Goal: Transaction & Acquisition: Purchase product/service

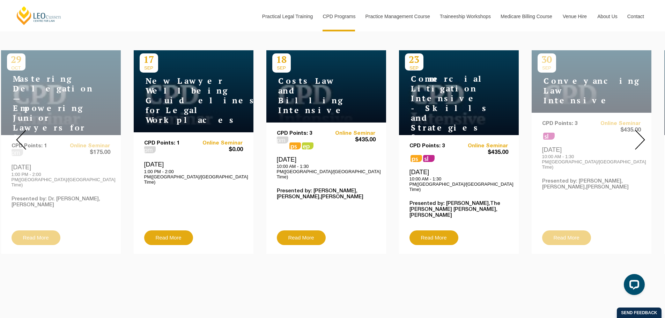
scroll to position [279, 0]
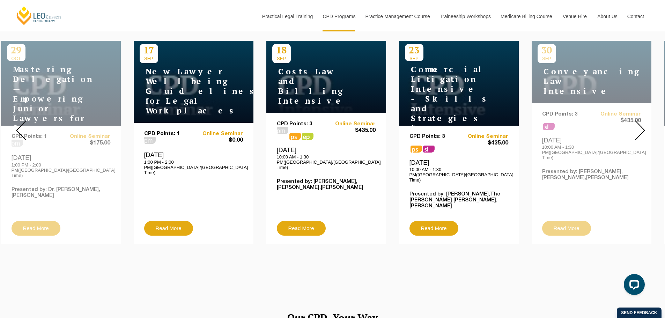
click at [641, 125] on img at bounding box center [640, 130] width 10 height 20
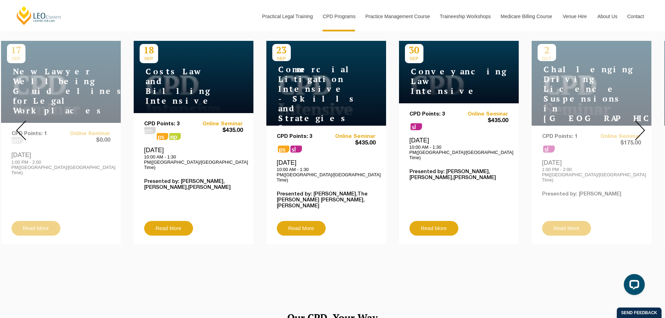
click at [641, 125] on img at bounding box center [640, 130] width 10 height 20
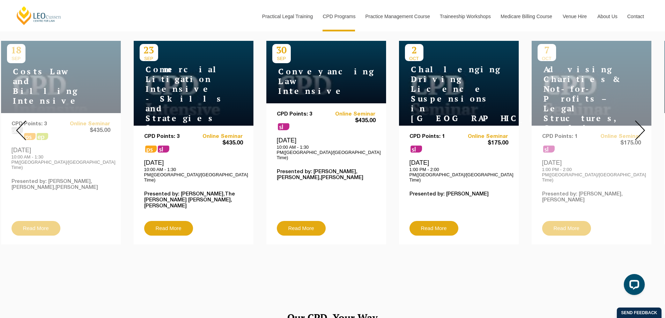
click at [641, 125] on img at bounding box center [640, 130] width 10 height 20
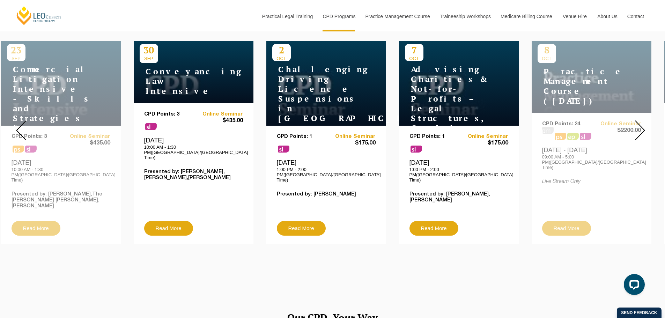
click at [641, 125] on img at bounding box center [640, 130] width 10 height 20
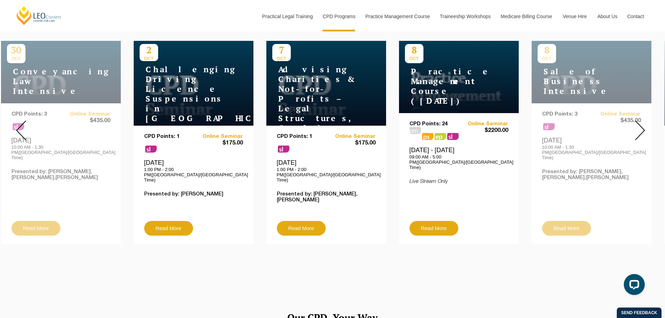
click at [641, 125] on img at bounding box center [640, 130] width 10 height 20
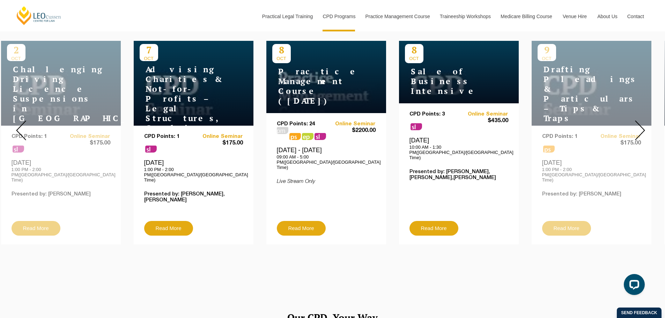
click at [641, 125] on img at bounding box center [640, 130] width 10 height 20
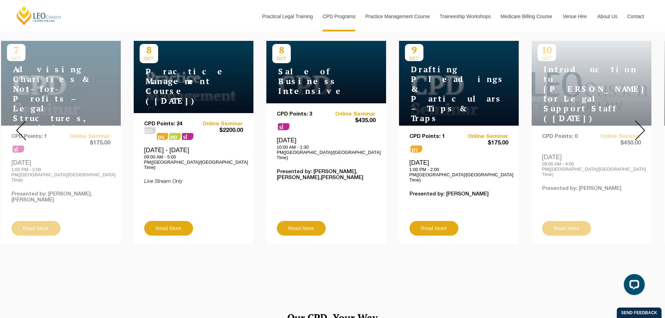
click at [641, 125] on img at bounding box center [640, 130] width 10 height 20
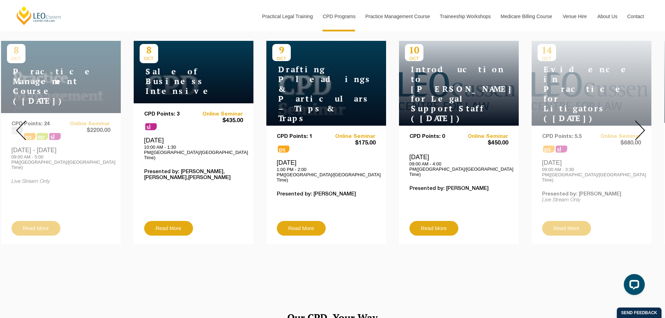
click at [641, 125] on img at bounding box center [640, 130] width 10 height 20
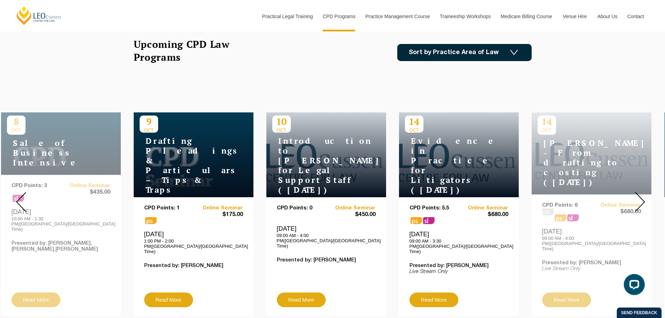
scroll to position [209, 0]
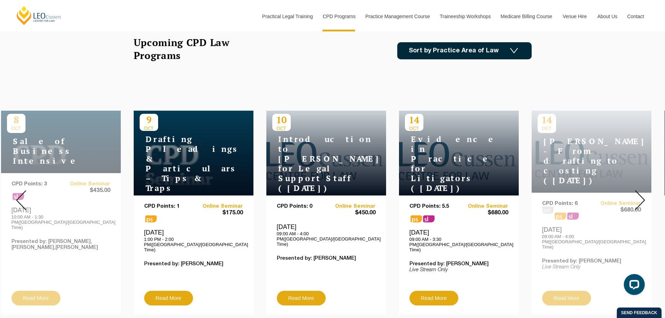
click at [642, 196] on img at bounding box center [640, 200] width 10 height 20
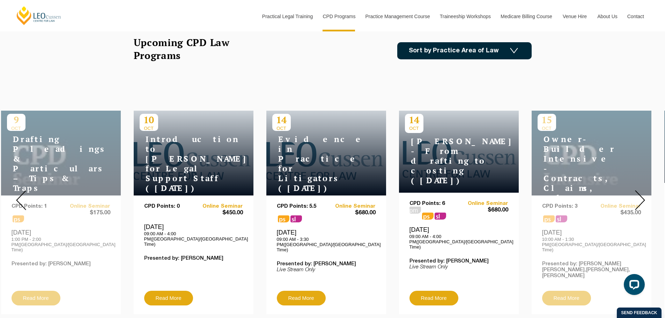
click at [642, 196] on img at bounding box center [640, 200] width 10 height 20
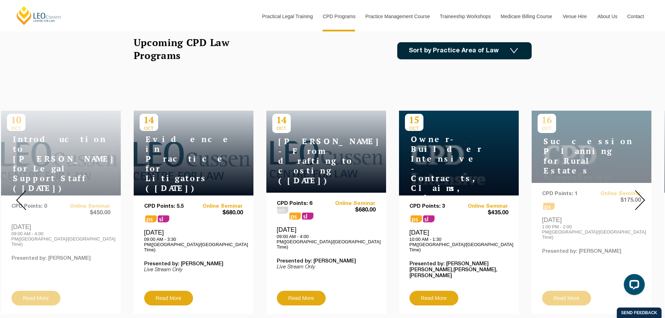
click at [642, 196] on img at bounding box center [640, 200] width 10 height 20
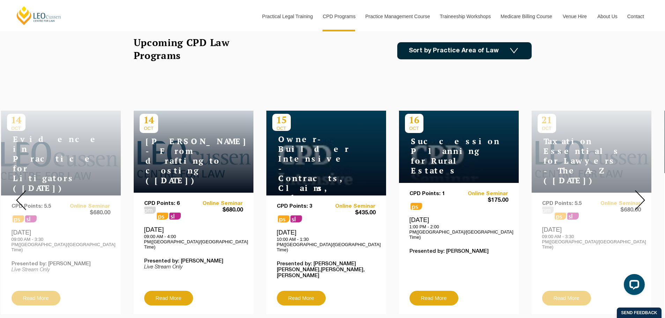
click at [642, 196] on img at bounding box center [640, 200] width 10 height 20
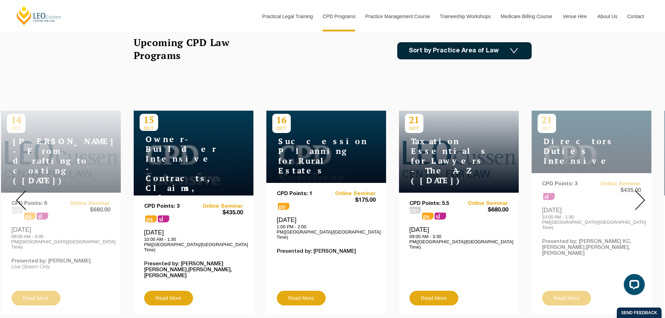
click at [642, 196] on img at bounding box center [640, 200] width 10 height 20
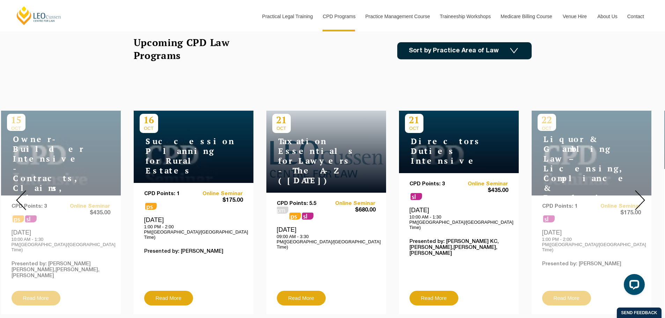
click at [642, 196] on img at bounding box center [640, 200] width 10 height 20
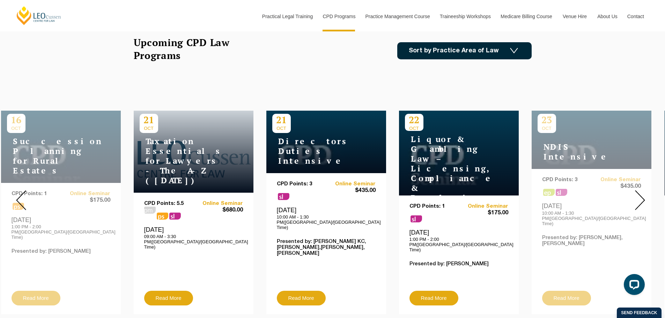
click at [642, 196] on img at bounding box center [640, 200] width 10 height 20
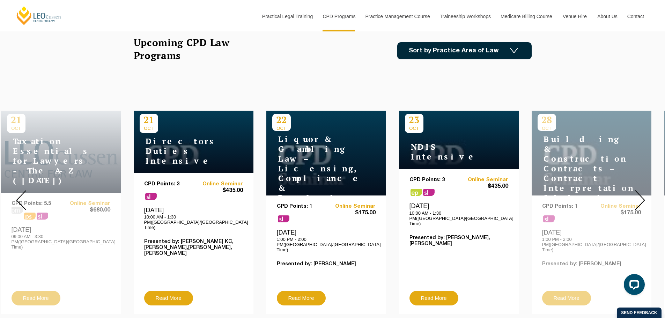
click at [642, 196] on img at bounding box center [640, 200] width 10 height 20
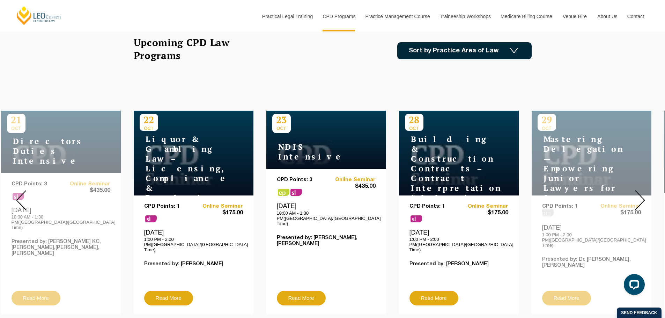
click at [642, 196] on img at bounding box center [640, 200] width 10 height 20
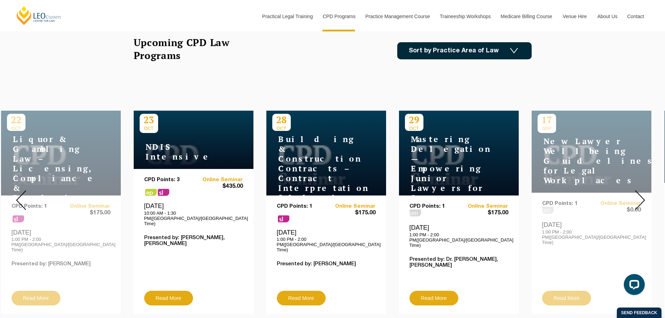
click at [642, 196] on img at bounding box center [640, 200] width 10 height 20
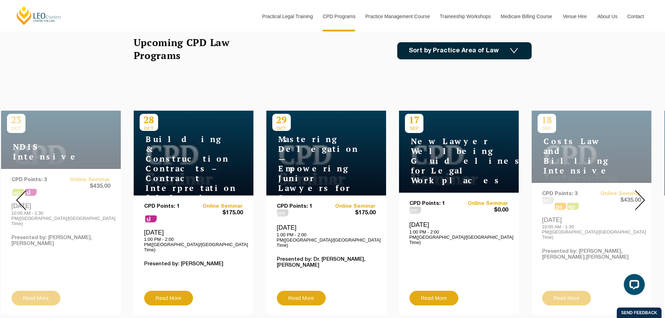
click at [642, 196] on img at bounding box center [640, 200] width 10 height 20
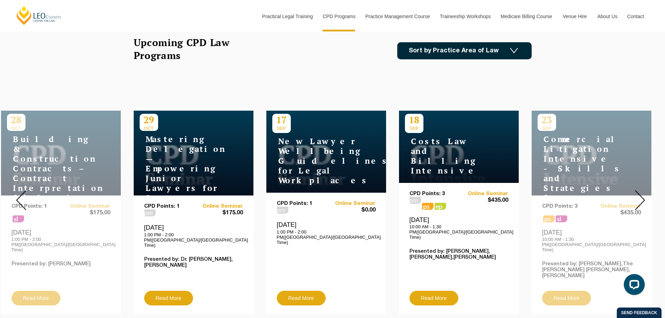
click at [642, 196] on img at bounding box center [640, 200] width 10 height 20
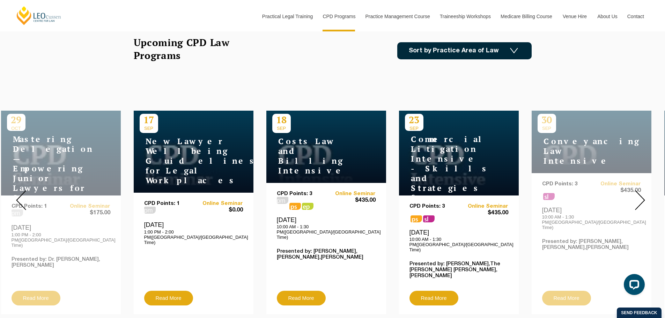
click at [644, 193] on img at bounding box center [640, 200] width 10 height 20
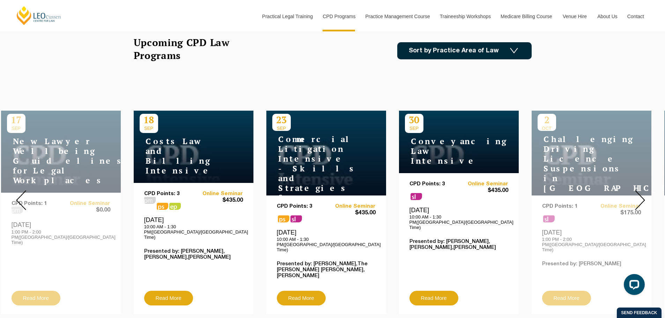
click at [644, 193] on img at bounding box center [640, 200] width 10 height 20
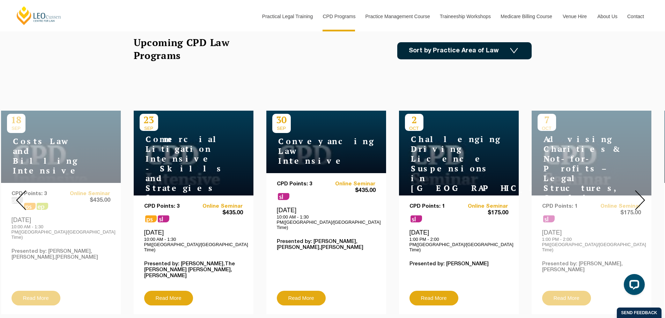
click at [644, 193] on img at bounding box center [640, 200] width 10 height 20
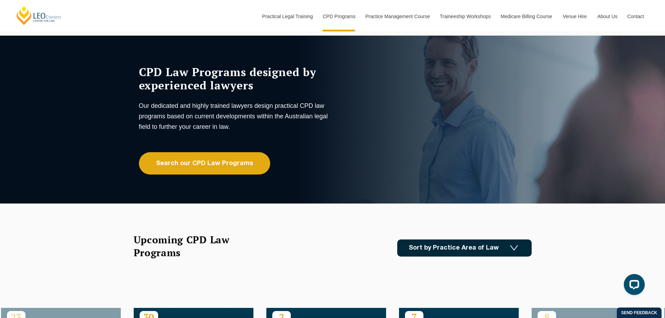
scroll to position [0, 0]
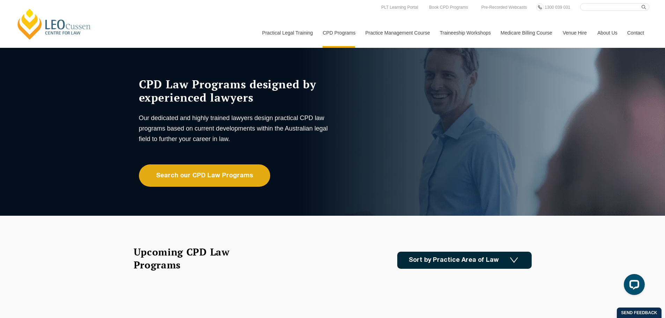
click at [612, 7] on input "Search here" at bounding box center [614, 7] width 69 height 8
paste input "Restrictive Covenants"
type input "Restrictive Covenants"
click at [642, 3] on button "submit" at bounding box center [646, 7] width 8 height 8
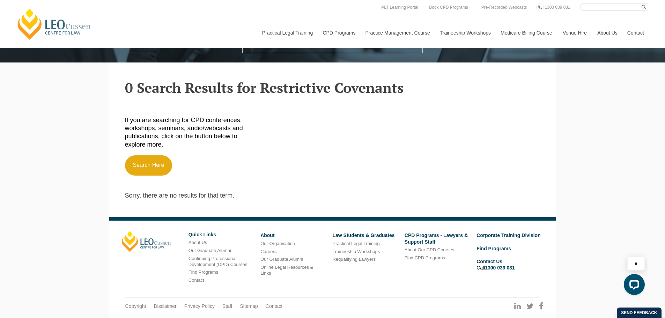
scroll to position [190, 0]
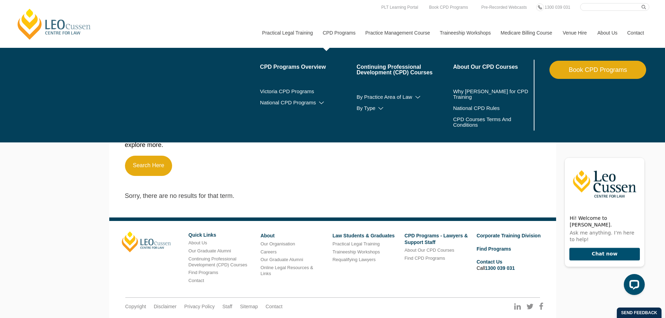
click at [581, 75] on link "Book CPD Programs" at bounding box center [597, 70] width 97 height 18
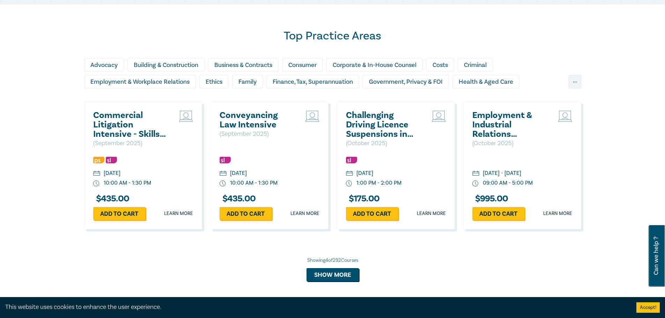
scroll to position [593, 0]
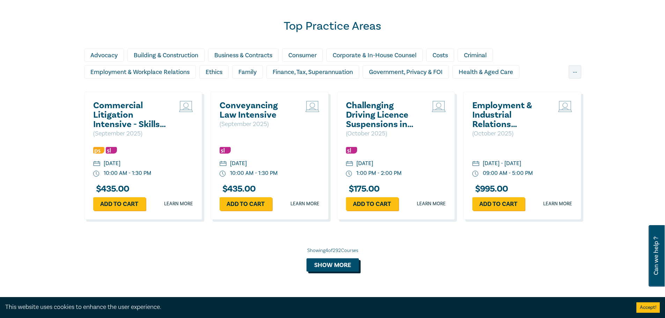
click at [341, 266] on button "Show more" at bounding box center [333, 264] width 52 height 13
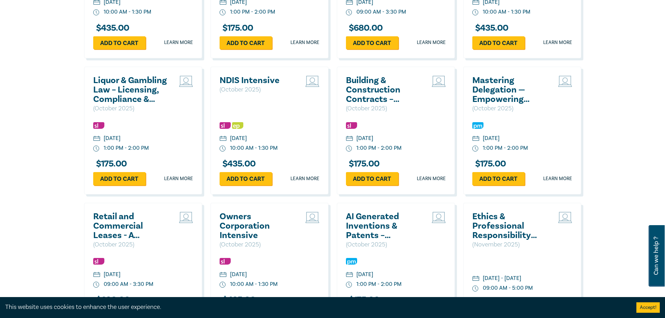
scroll to position [1327, 0]
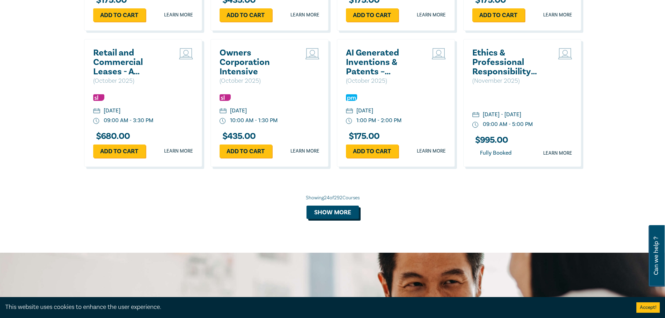
click at [330, 219] on button "Show more" at bounding box center [333, 212] width 52 height 13
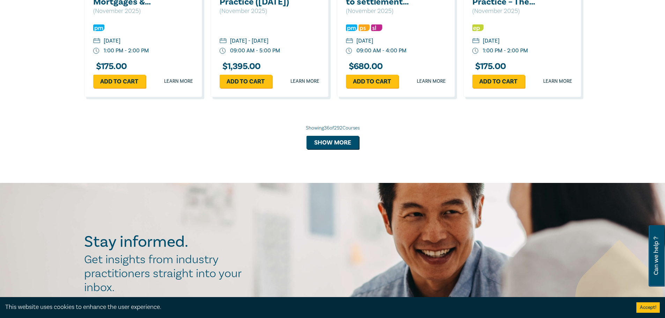
scroll to position [1745, 0]
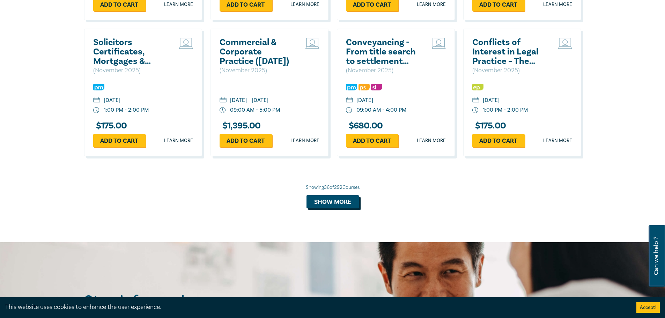
click at [331, 208] on button "Show more" at bounding box center [333, 201] width 52 height 13
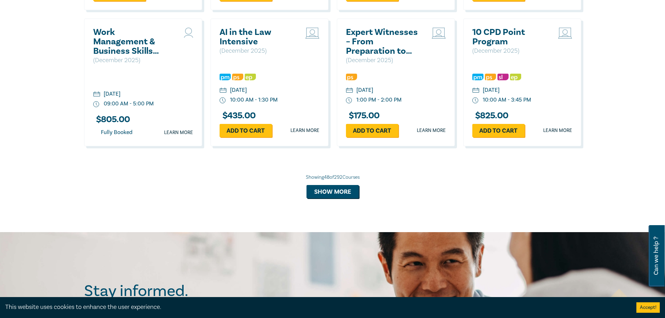
scroll to position [2199, 0]
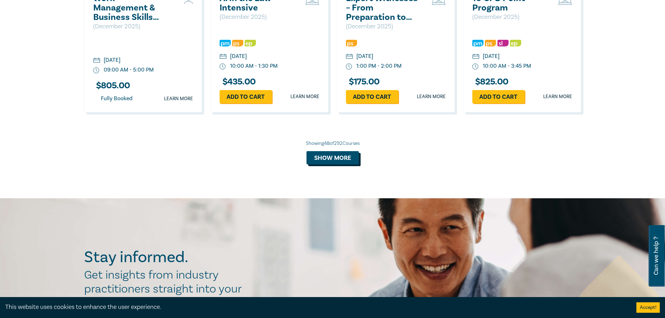
click at [337, 164] on button "Show more" at bounding box center [333, 157] width 52 height 13
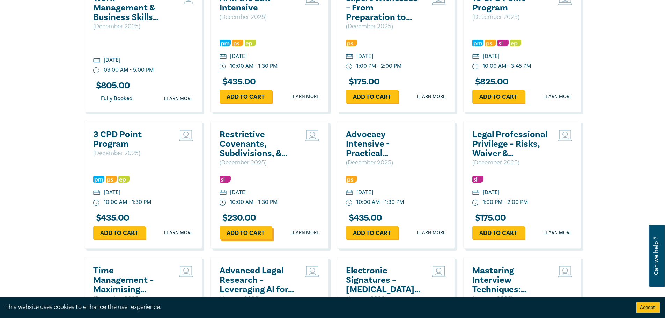
click at [247, 239] on link "Add to cart" at bounding box center [246, 232] width 52 height 13
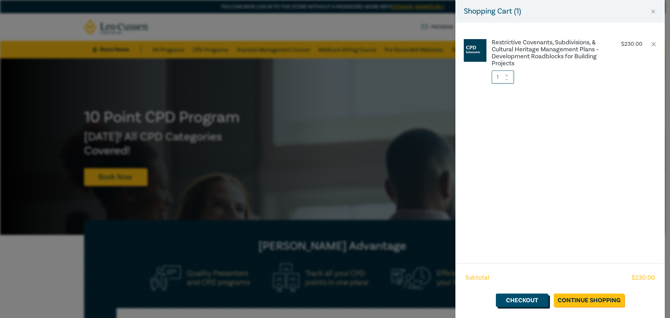
click at [524, 303] on link "Checkout" at bounding box center [522, 300] width 52 height 13
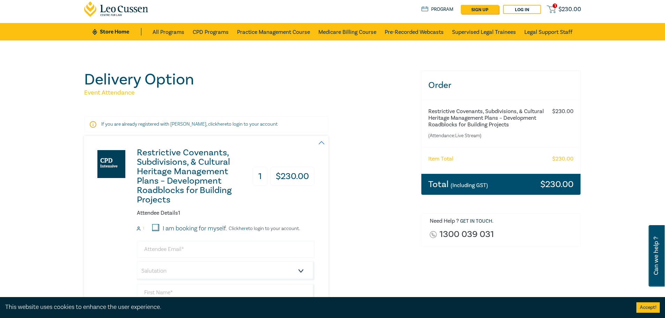
scroll to position [35, 0]
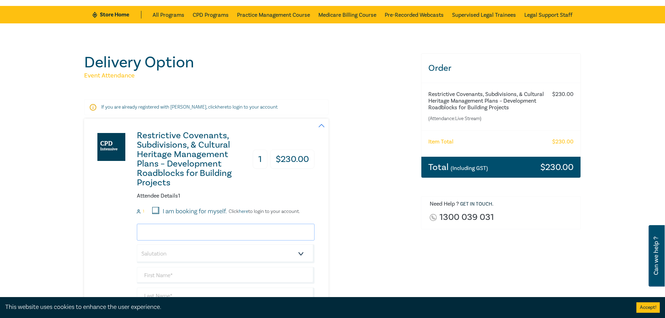
click at [187, 228] on input "email" at bounding box center [226, 232] width 178 height 17
type input "mccullocha@taits.com.au"
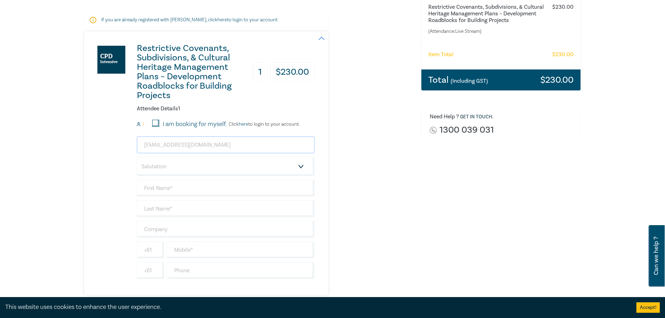
scroll to position [140, 0]
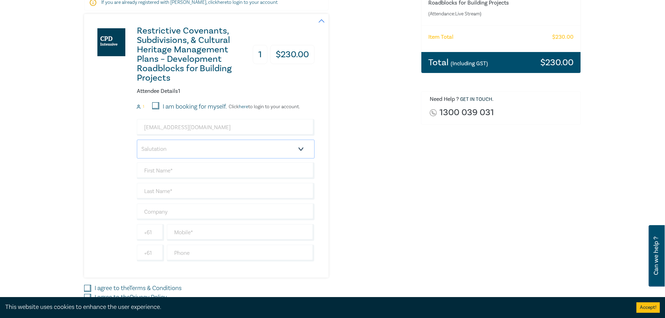
click at [186, 142] on select "Salutation Mr. Mrs. Ms. Miss Dr. Prof. Other" at bounding box center [226, 149] width 178 height 19
select select "Mr."
click at [137, 140] on select "Salutation Mr. Mrs. Ms. Miss Dr. Prof. Other" at bounding box center [226, 149] width 178 height 19
click at [171, 165] on input "text" at bounding box center [226, 170] width 178 height 17
type input "Alex"
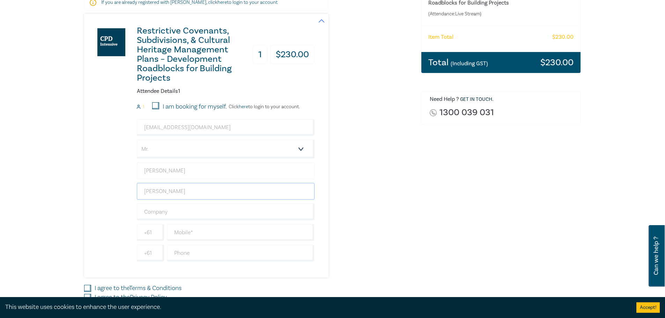
type input "McCulloch"
type input "Taits Legal"
type input "0416 681 023"
click at [185, 248] on input "text" at bounding box center [241, 253] width 148 height 17
type input "5560 2100"
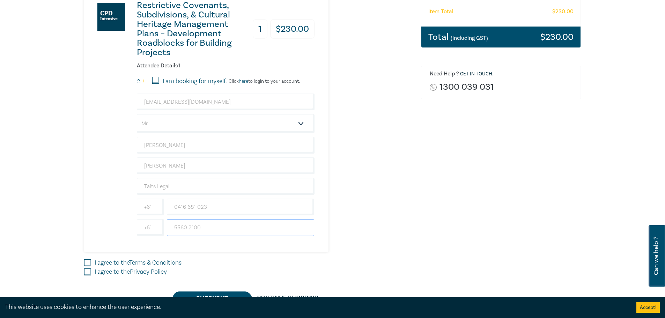
scroll to position [209, 0]
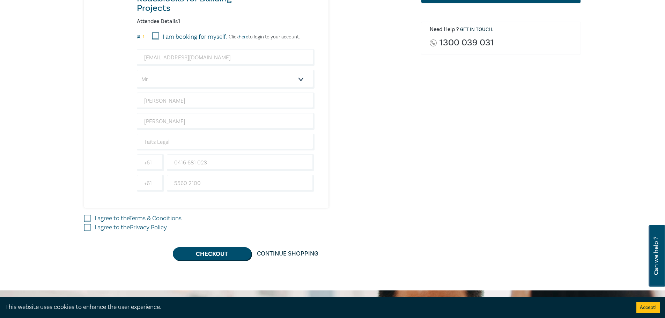
click at [84, 215] on input "I agree to the Terms & Conditions" at bounding box center [87, 218] width 7 height 7
checkbox input "true"
click at [88, 224] on input "I agree to the Privacy Policy" at bounding box center [87, 227] width 7 height 7
checkbox input "true"
click at [214, 247] on button "Checkout" at bounding box center [212, 253] width 79 height 13
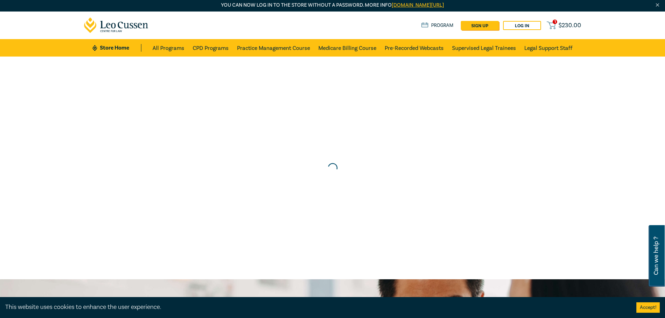
scroll to position [0, 0]
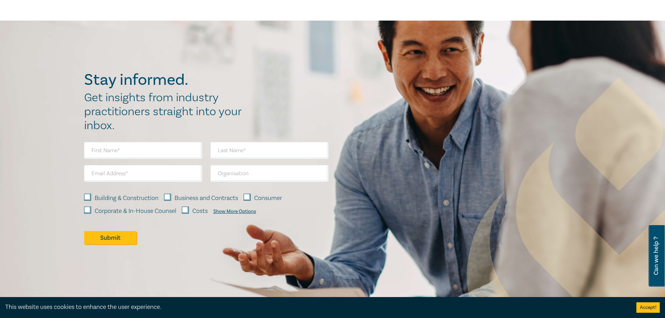
scroll to position [454, 0]
